Goal: Task Accomplishment & Management: Manage account settings

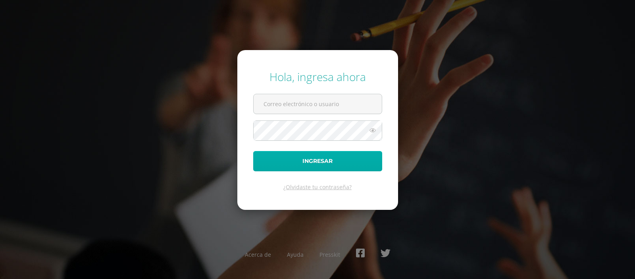
type input "[EMAIL_ADDRESS][DOMAIN_NAME]"
click at [328, 163] on button "Ingresar" at bounding box center [317, 161] width 129 height 20
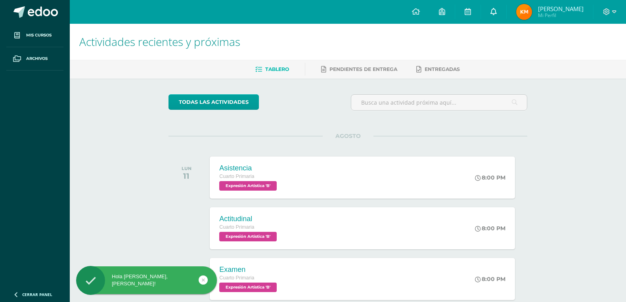
click at [507, 11] on link at bounding box center [493, 12] width 25 height 24
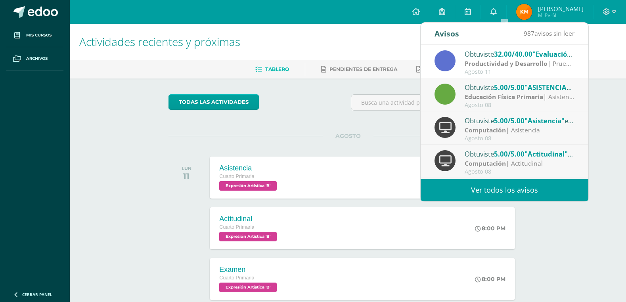
click at [441, 56] on div at bounding box center [445, 60] width 21 height 21
